Goal: Find specific page/section: Find specific page/section

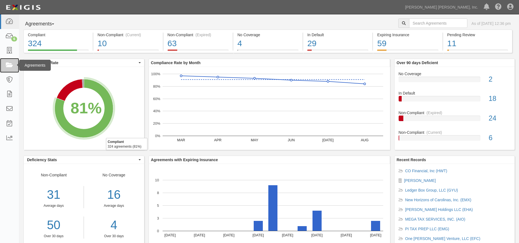
click at [11, 71] on link at bounding box center [9, 65] width 19 height 15
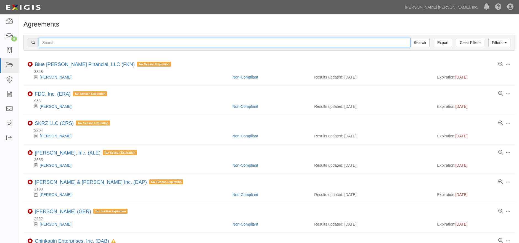
click at [102, 40] on input "text" at bounding box center [225, 42] width 372 height 9
type input "khatib"
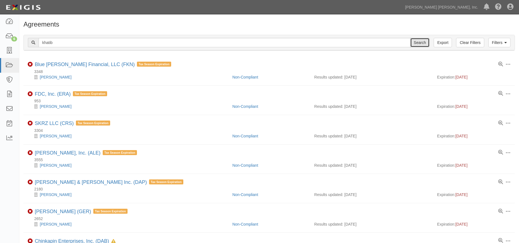
click at [418, 41] on input "Search" at bounding box center [419, 42] width 19 height 9
click at [422, 43] on input "Search" at bounding box center [419, 42] width 19 height 9
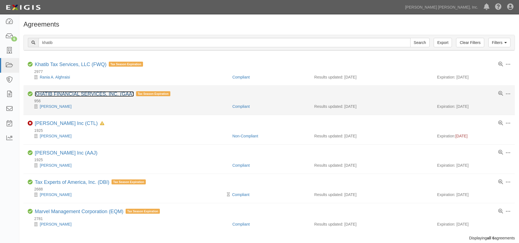
click at [77, 96] on link "KHATIB FINANCIAL SERVICES, INC. (GAA)" at bounding box center [84, 94] width 99 height 6
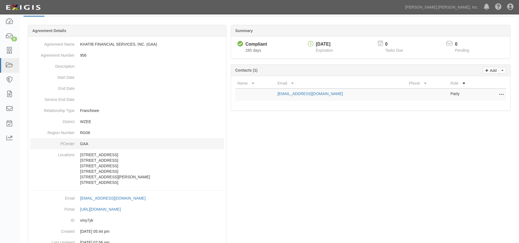
scroll to position [65, 0]
